Goal: Information Seeking & Learning: Compare options

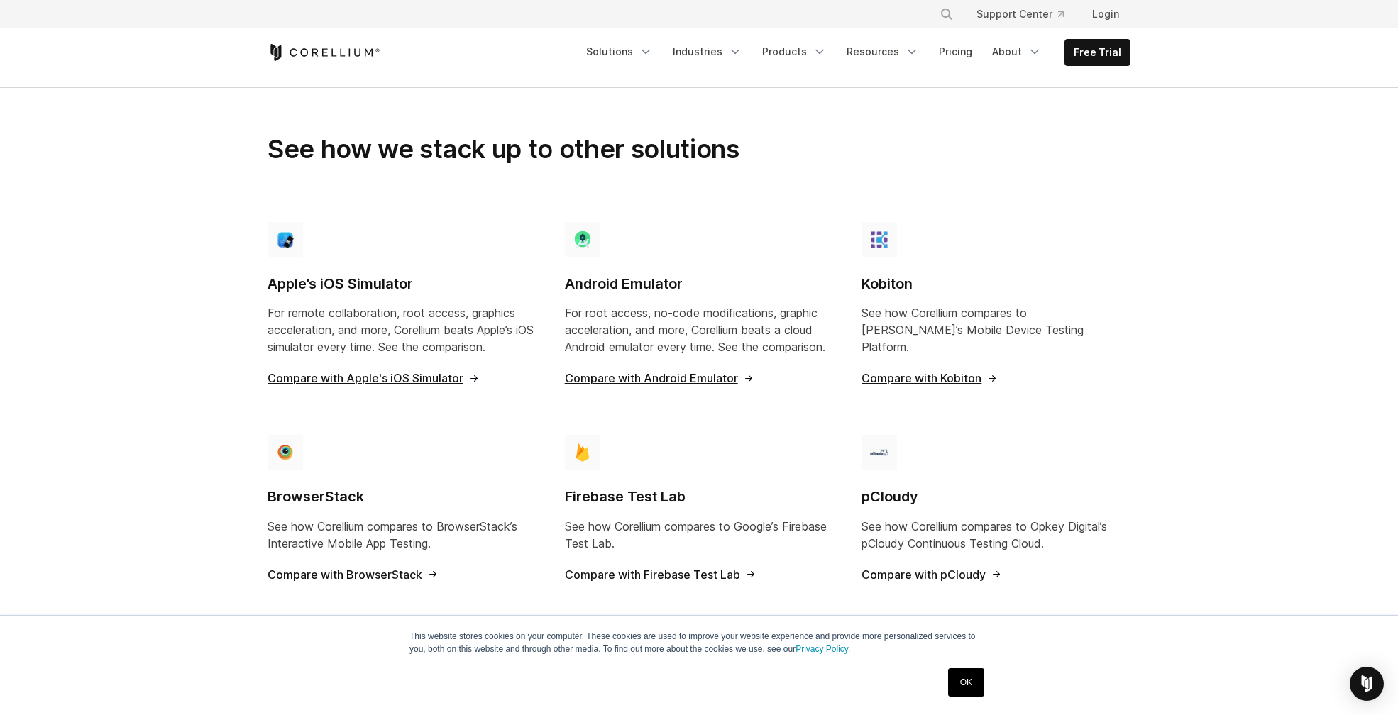
scroll to position [1022, 0]
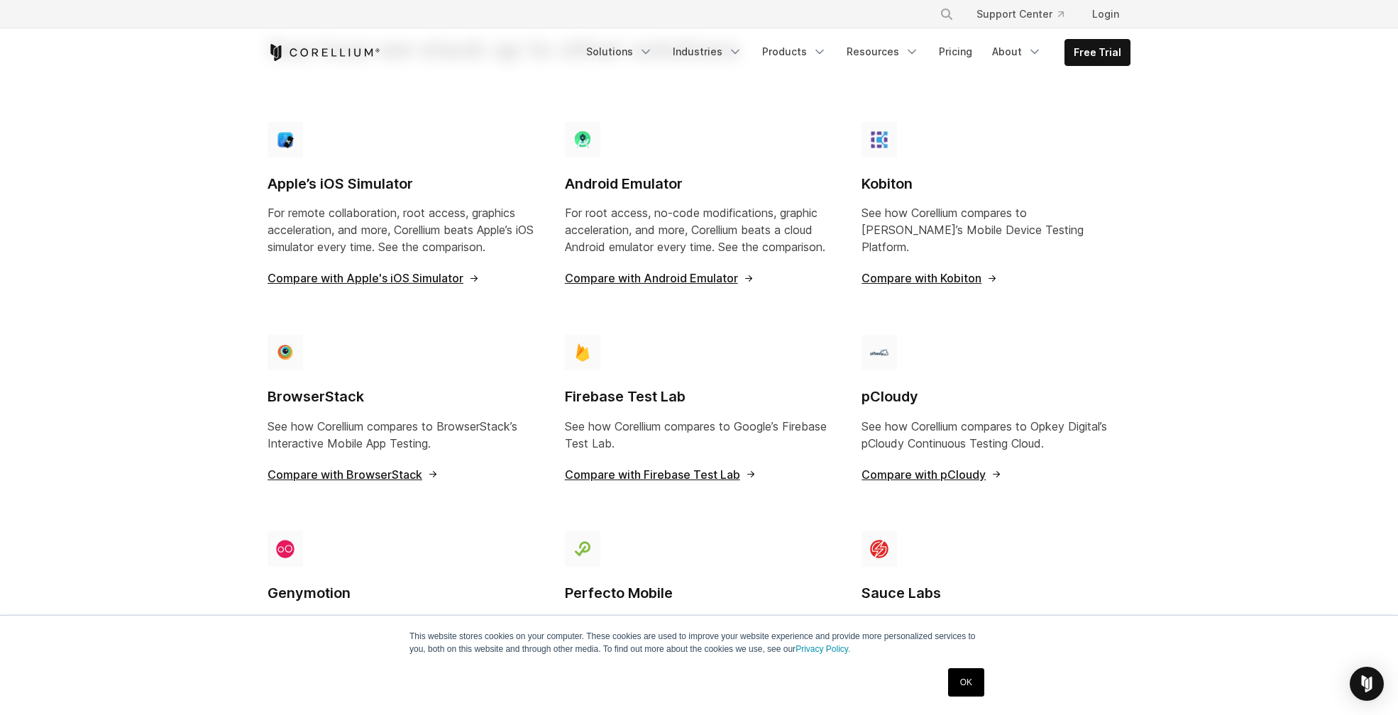
click at [892, 253] on div "Kobiton See how Corellium compares to Kobiton’s Mobile Device Testing Platform.…" at bounding box center [995, 209] width 269 height 174
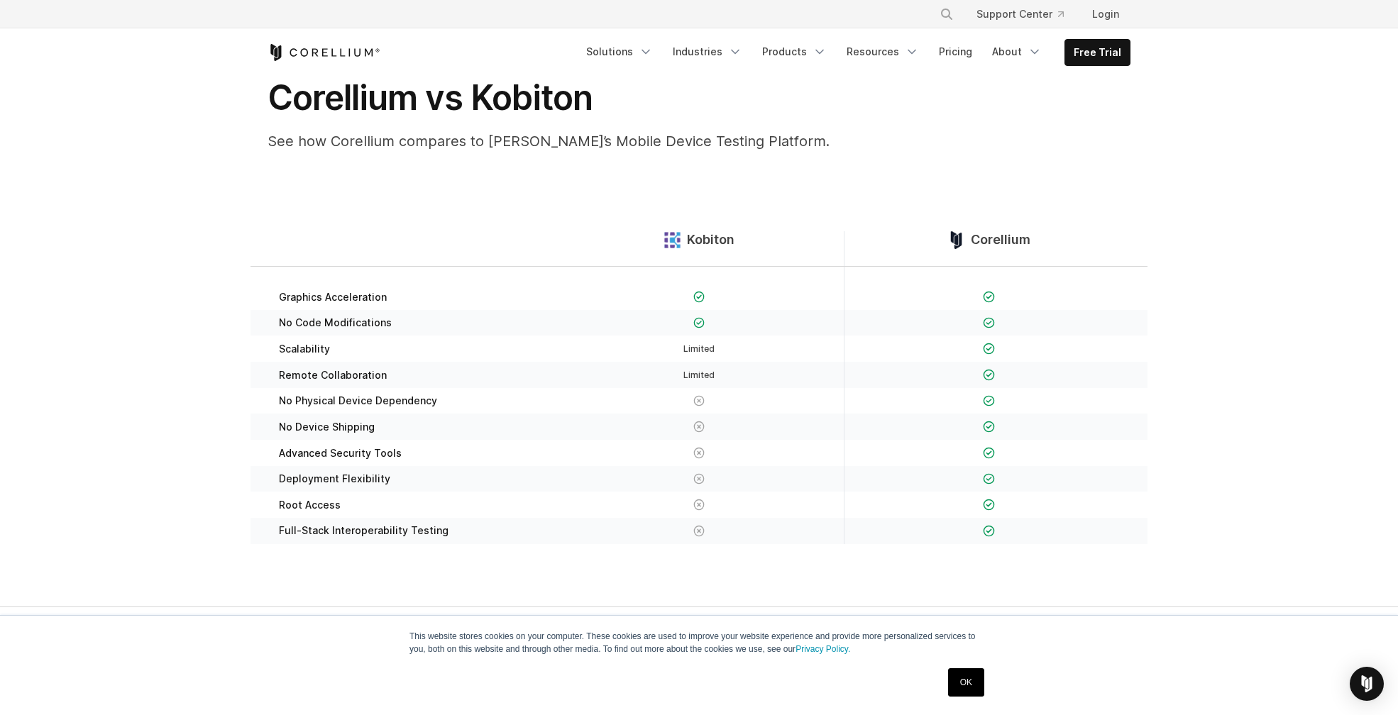
scroll to position [72, 0]
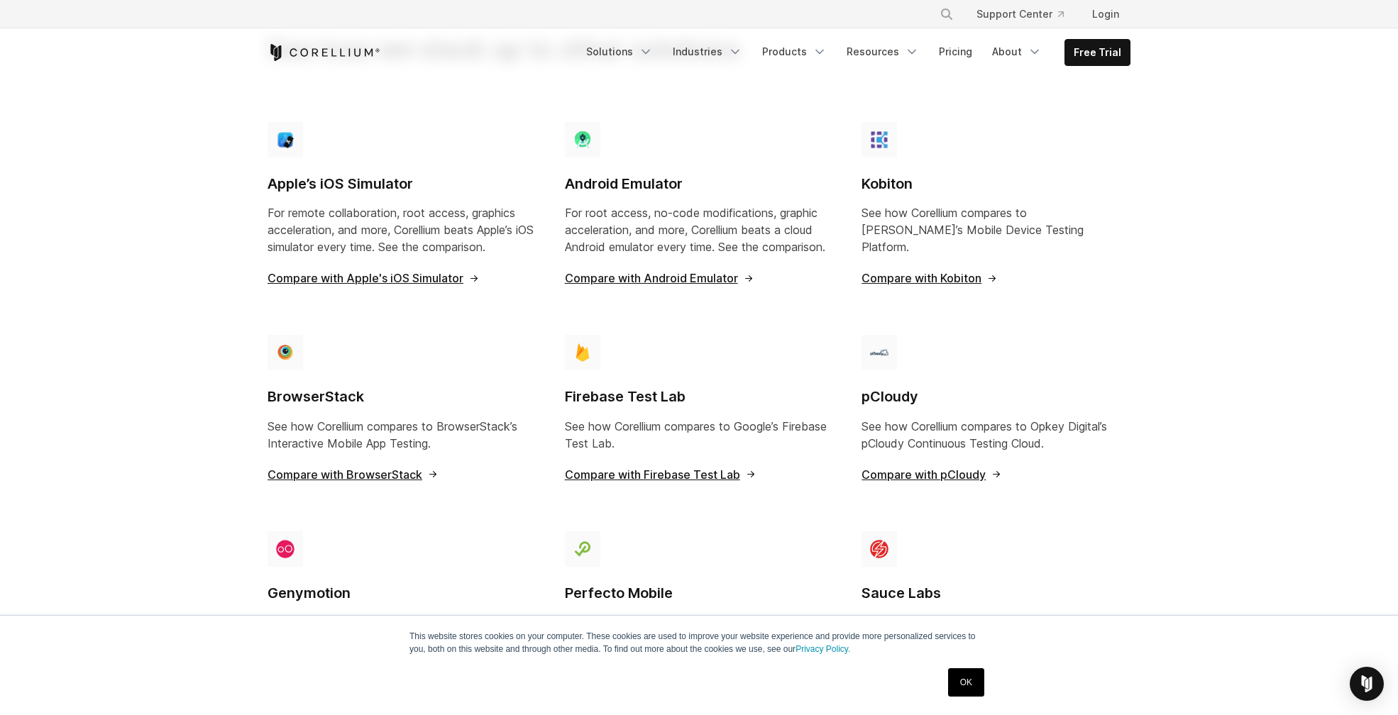
click at [355, 272] on span "Compare with Apple's iOS Simulator" at bounding box center [373, 277] width 212 height 11
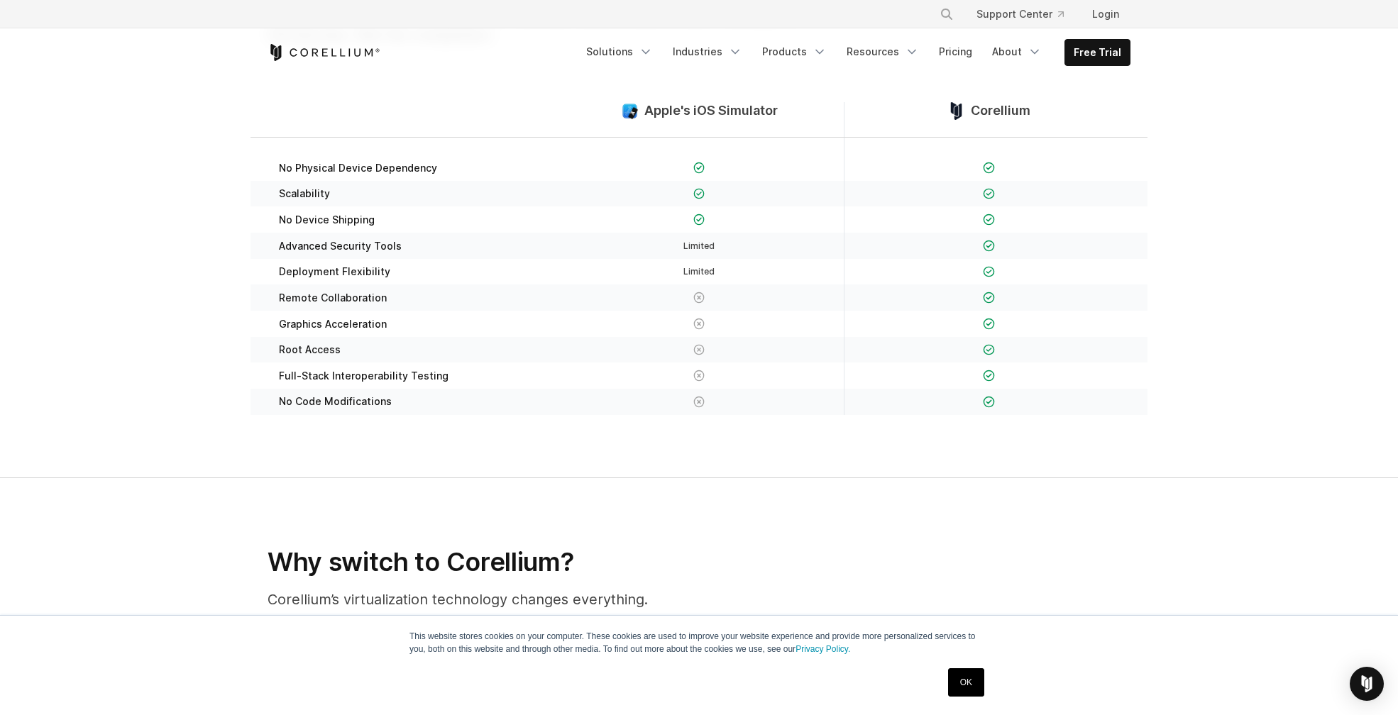
scroll to position [166, 0]
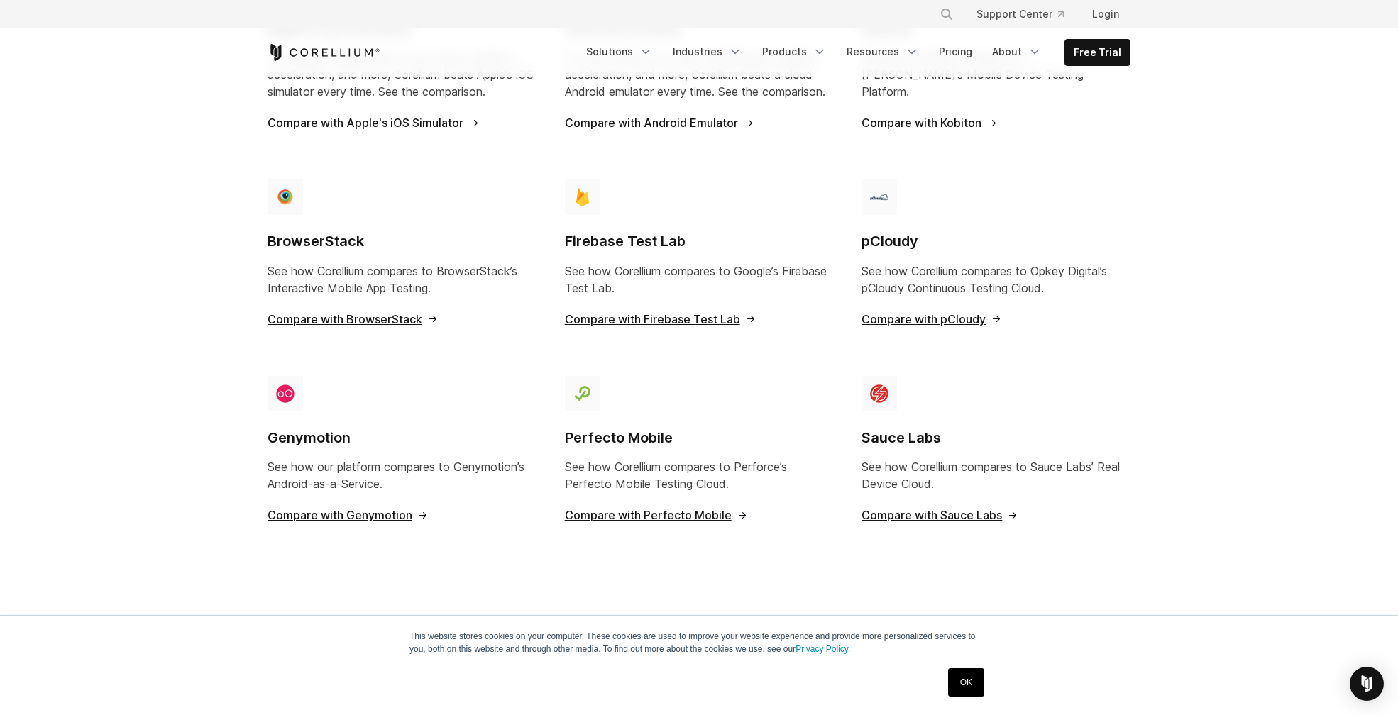
scroll to position [1299, 0]
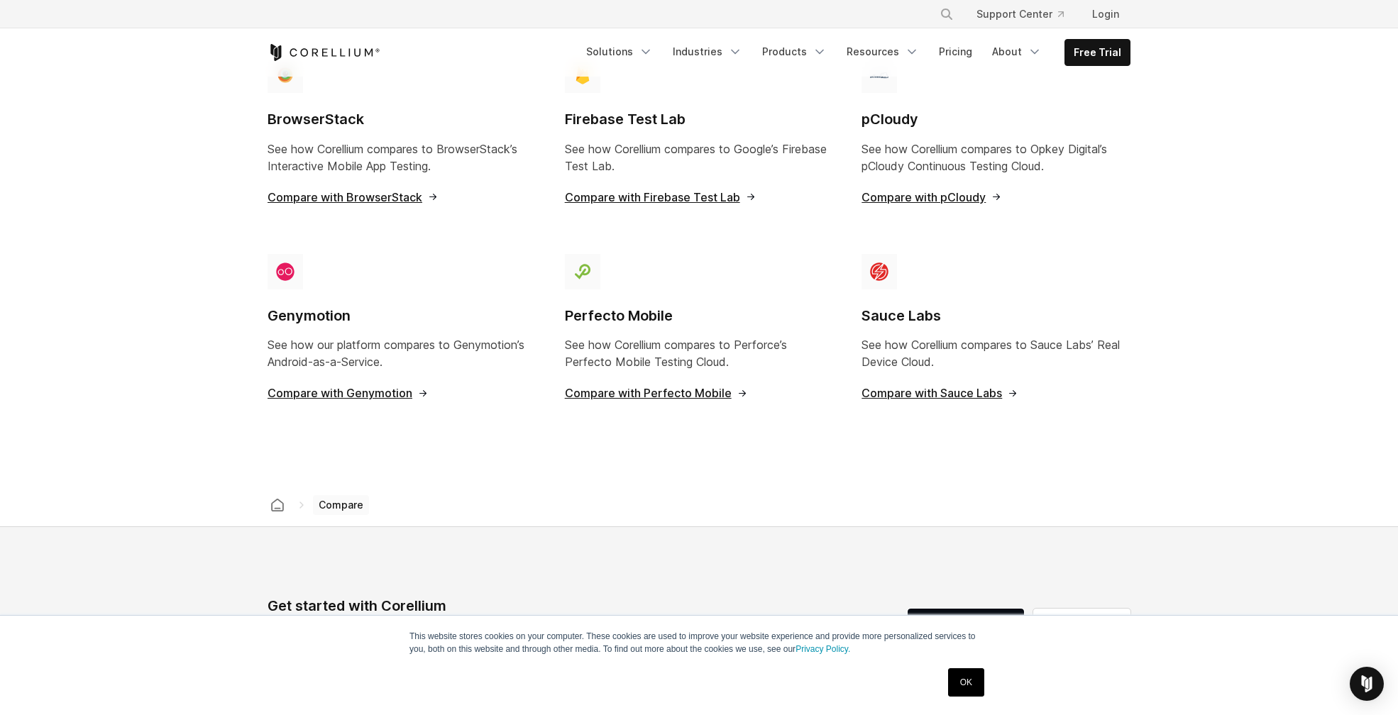
click at [345, 387] on span "Compare with Genymotion" at bounding box center [347, 392] width 161 height 11
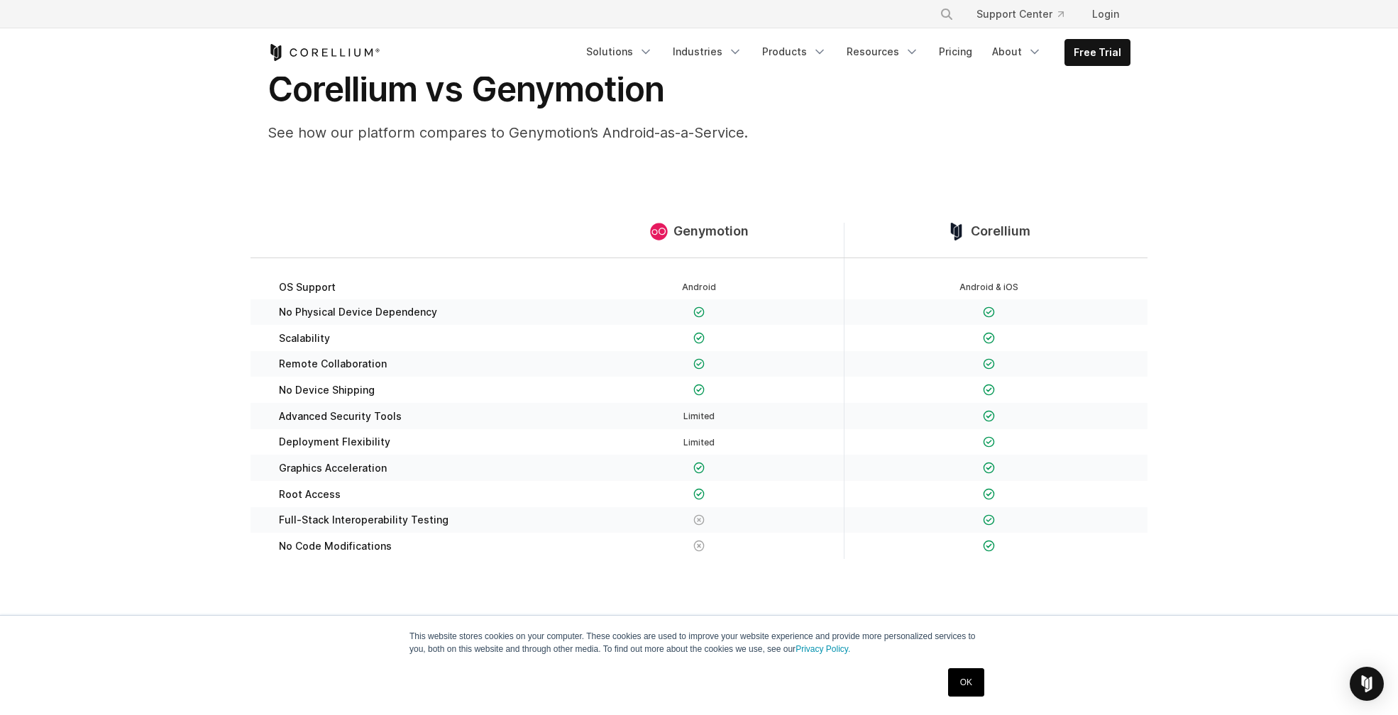
scroll to position [95, 0]
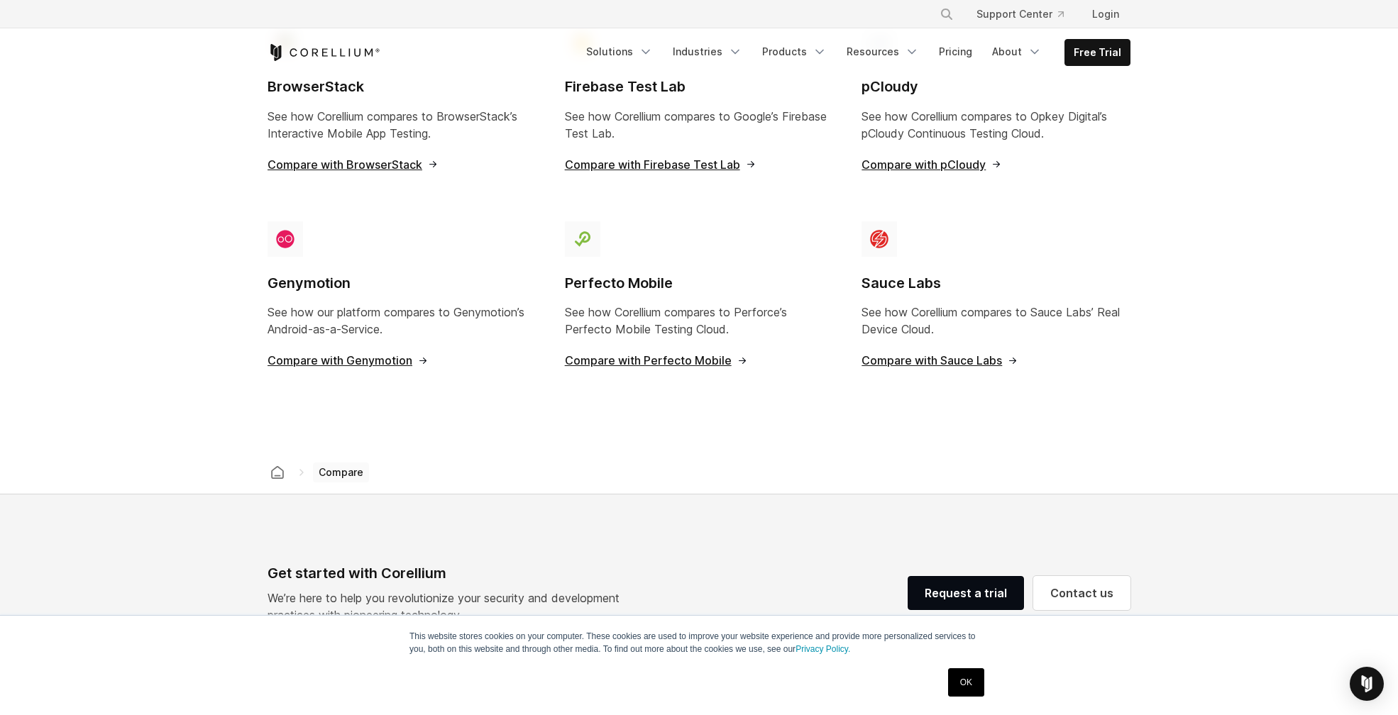
scroll to position [1374, 0]
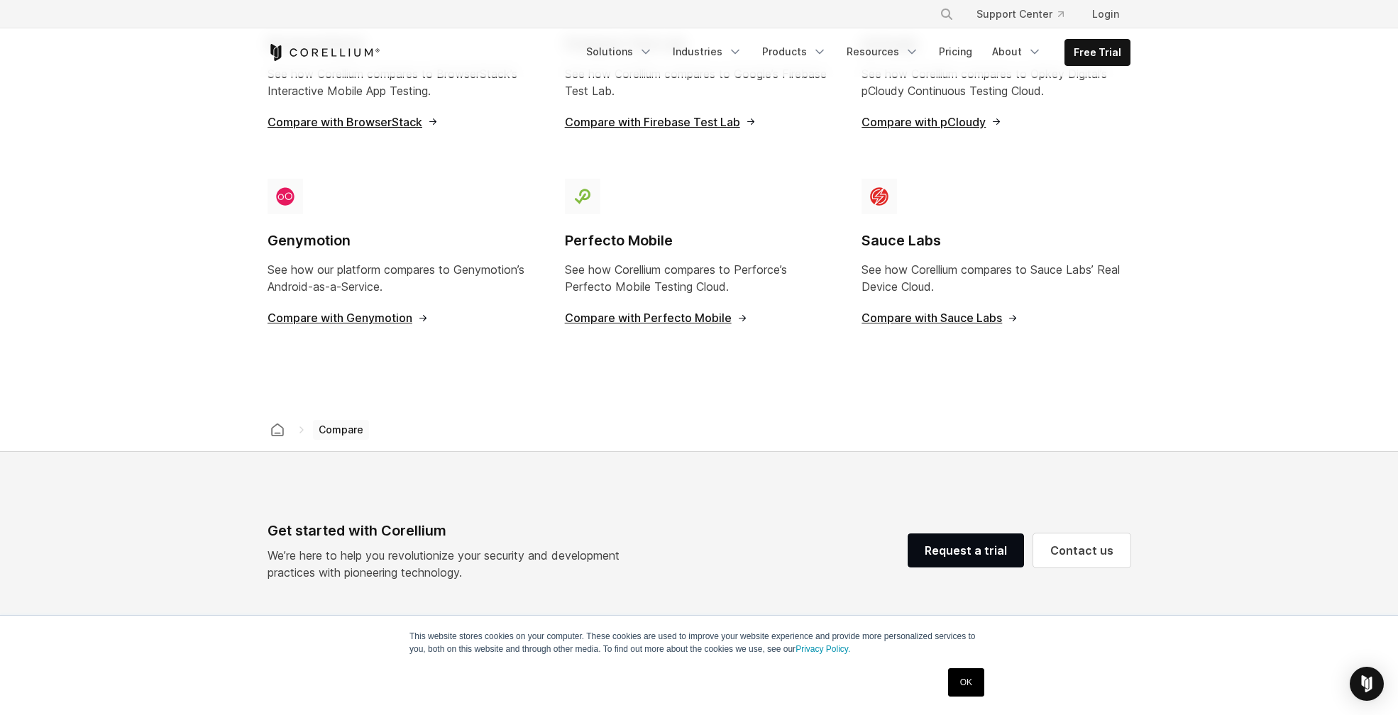
click at [679, 312] on span "Compare with Perfecto Mobile" at bounding box center [656, 317] width 183 height 11
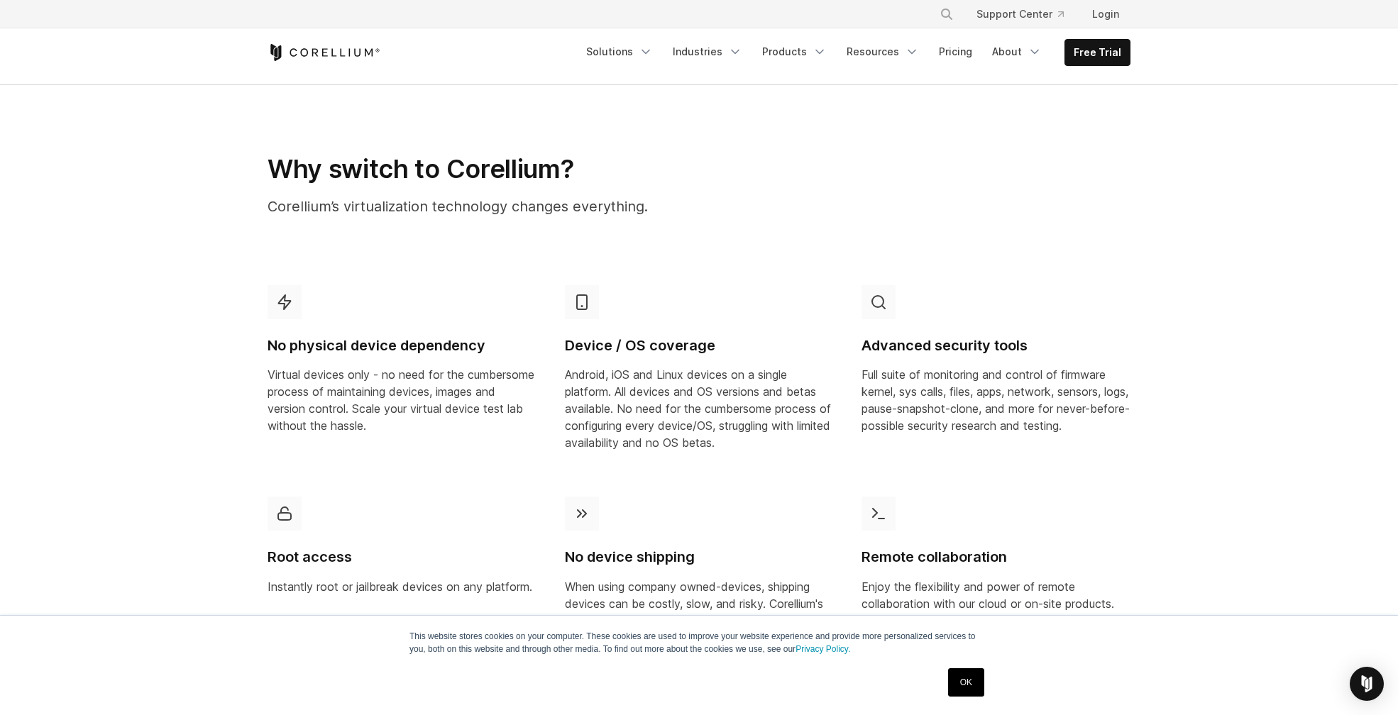
scroll to position [369, 0]
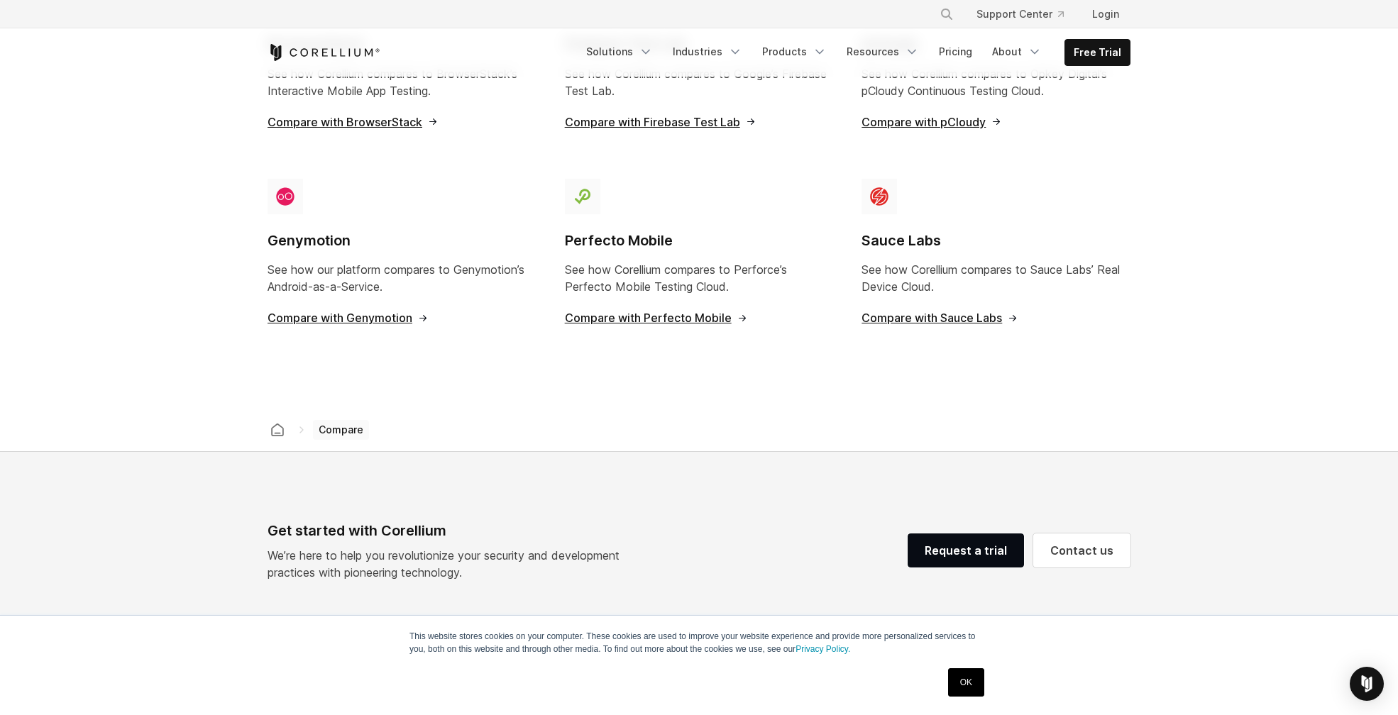
click at [962, 309] on div "Sauce Labs See how Corellium compares to Sauce Labs’ Real Device Cloud. Compare…" at bounding box center [995, 257] width 269 height 157
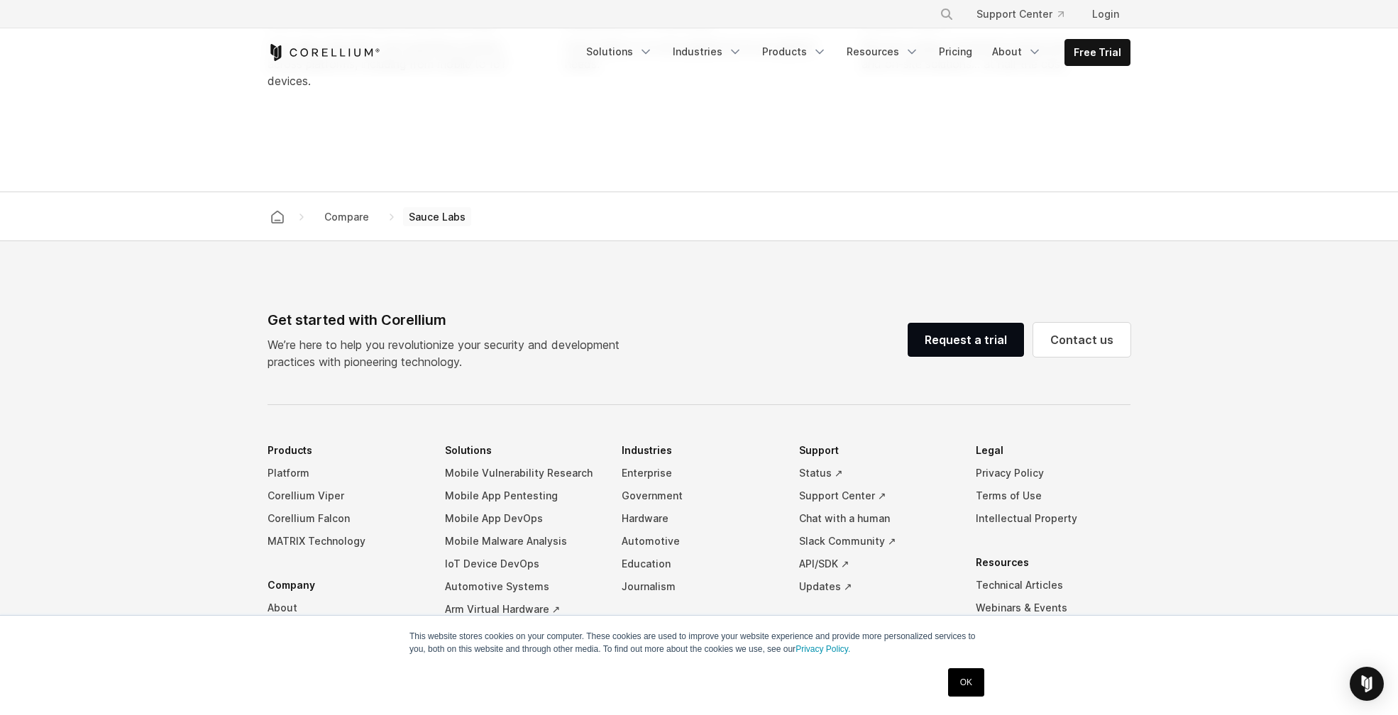
scroll to position [1469, 0]
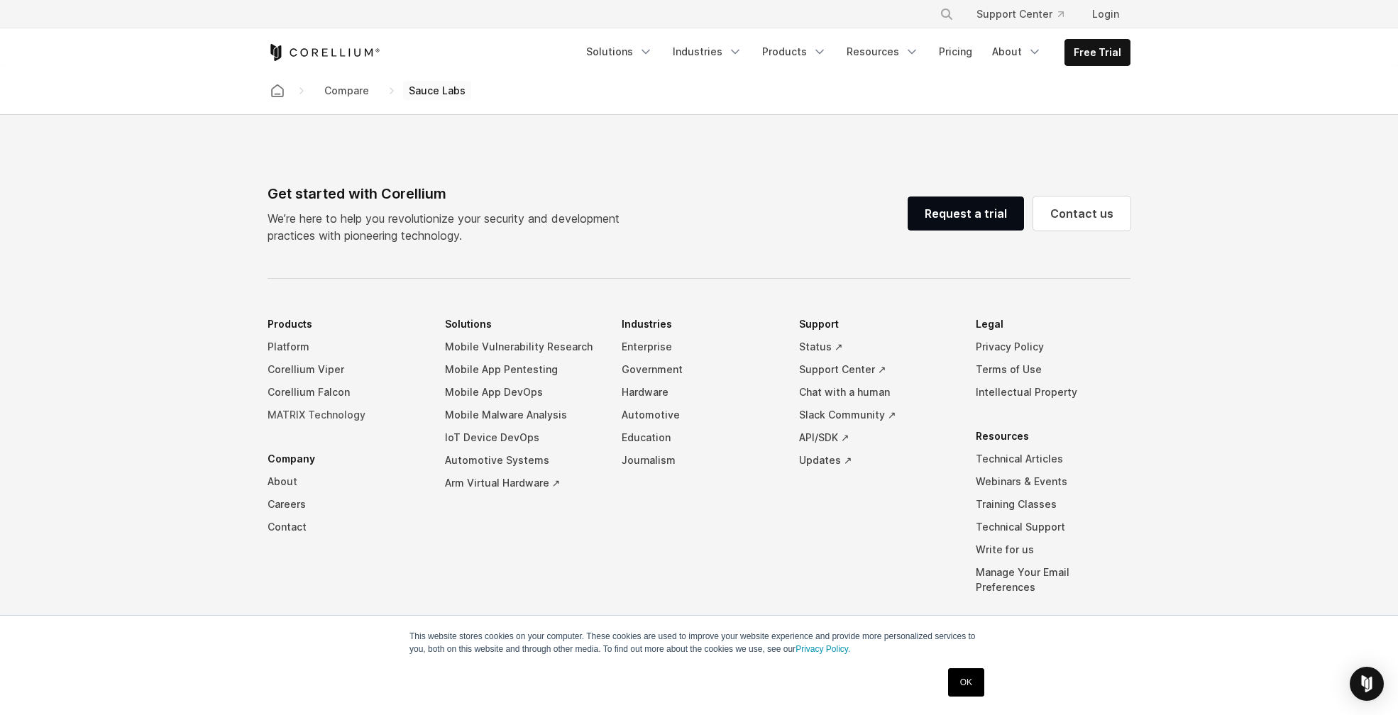
click at [308, 426] on link "MATRIX Technology" at bounding box center [344, 415] width 155 height 23
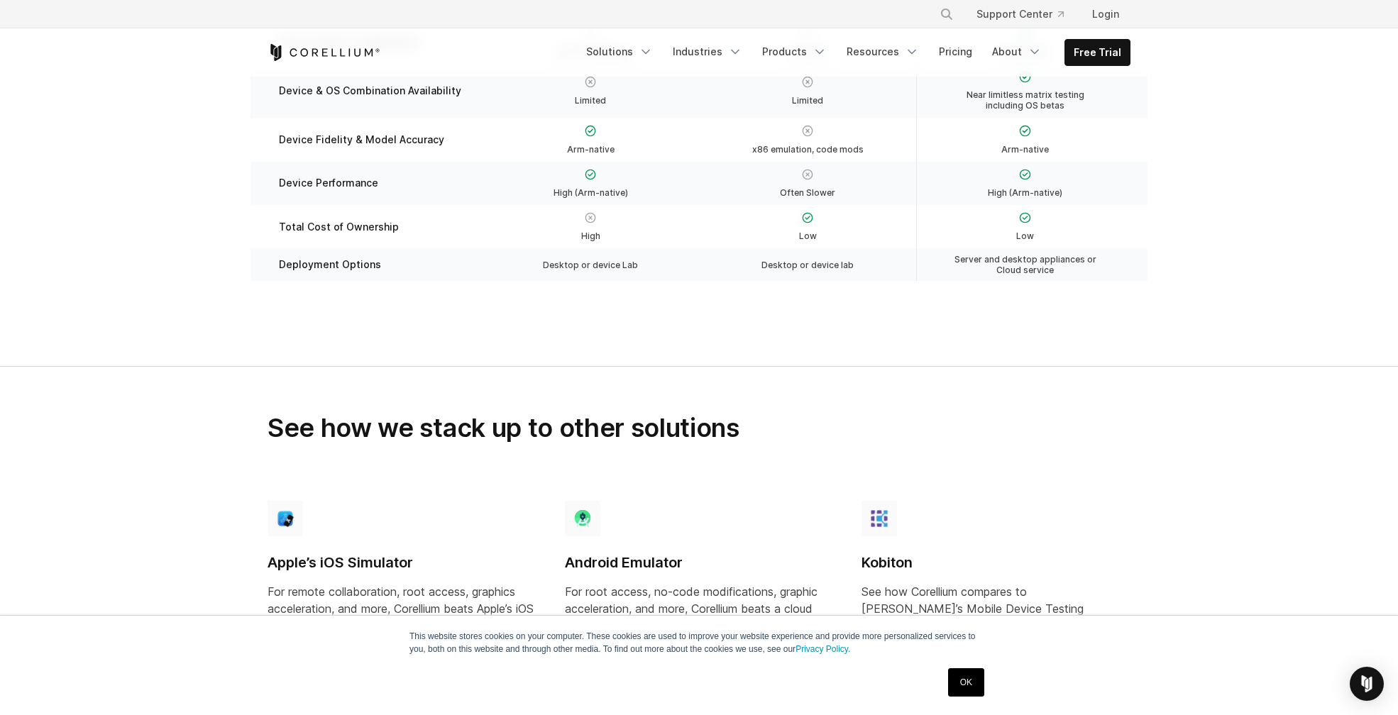
scroll to position [682, 0]
